Goal: Check status: Check status

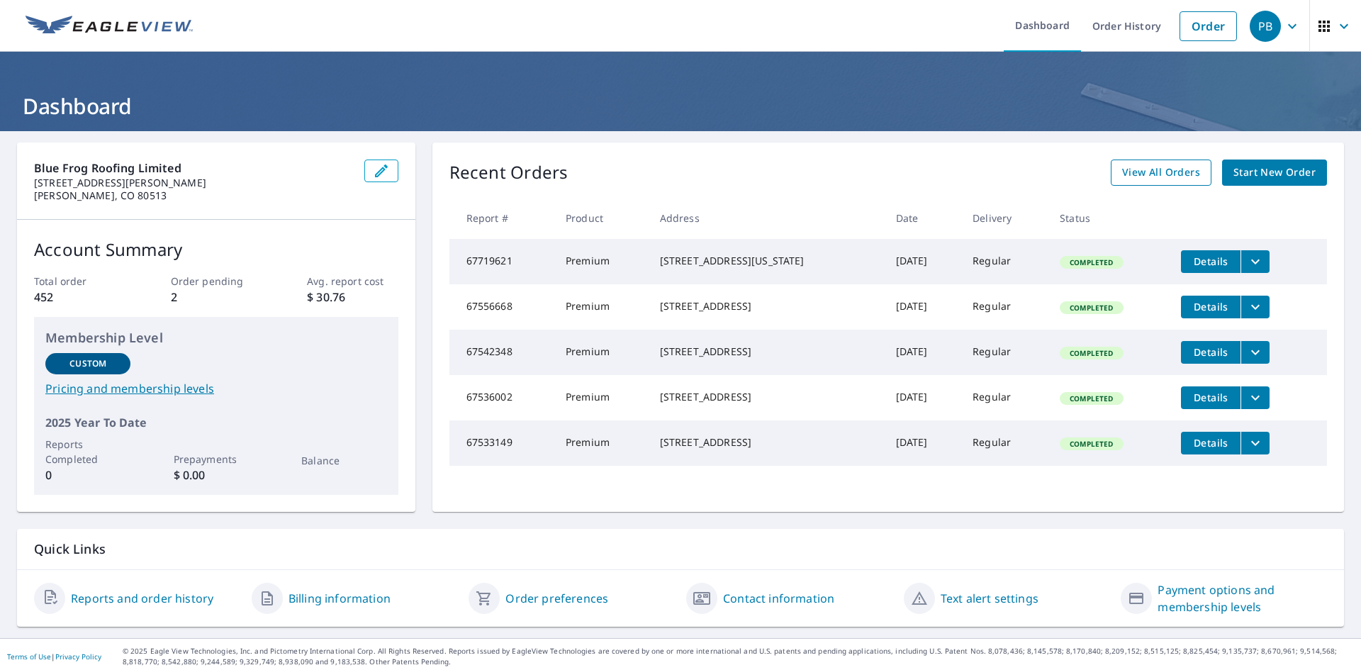
click at [1132, 179] on span "View All Orders" at bounding box center [1161, 173] width 78 height 18
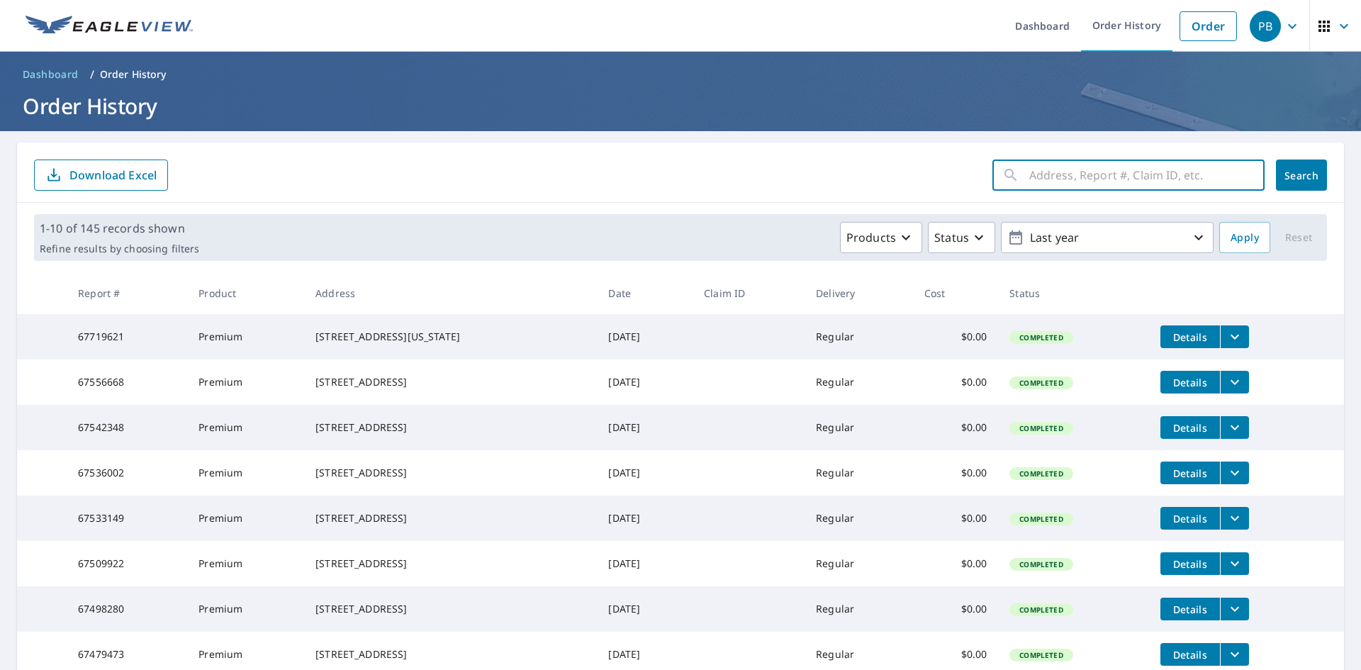
click at [1088, 177] on input "text" at bounding box center [1147, 175] width 235 height 40
click at [1074, 173] on input "text" at bounding box center [1147, 175] width 235 height 40
type input "10284"
click button "Search" at bounding box center [1301, 175] width 51 height 31
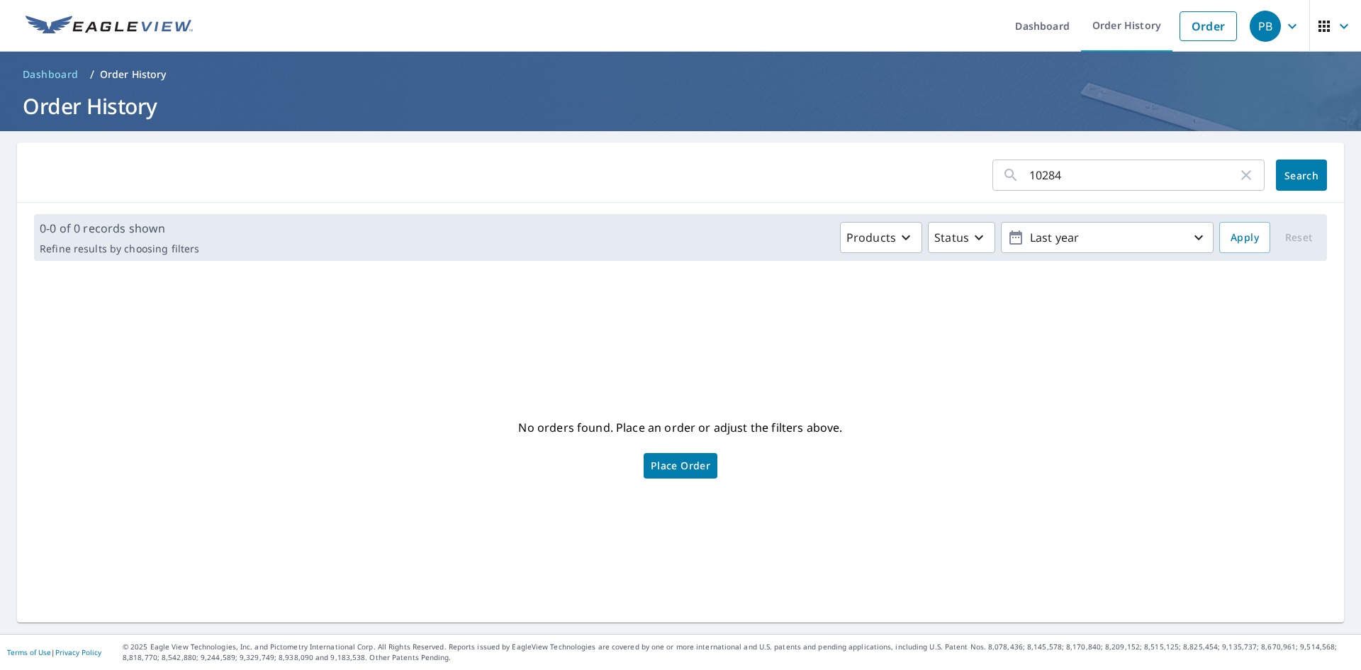
click at [1074, 173] on input "10284" at bounding box center [1134, 175] width 208 height 40
type input "10284 woodrose"
click button "Search" at bounding box center [1301, 175] width 51 height 31
